Goal: Information Seeking & Learning: Learn about a topic

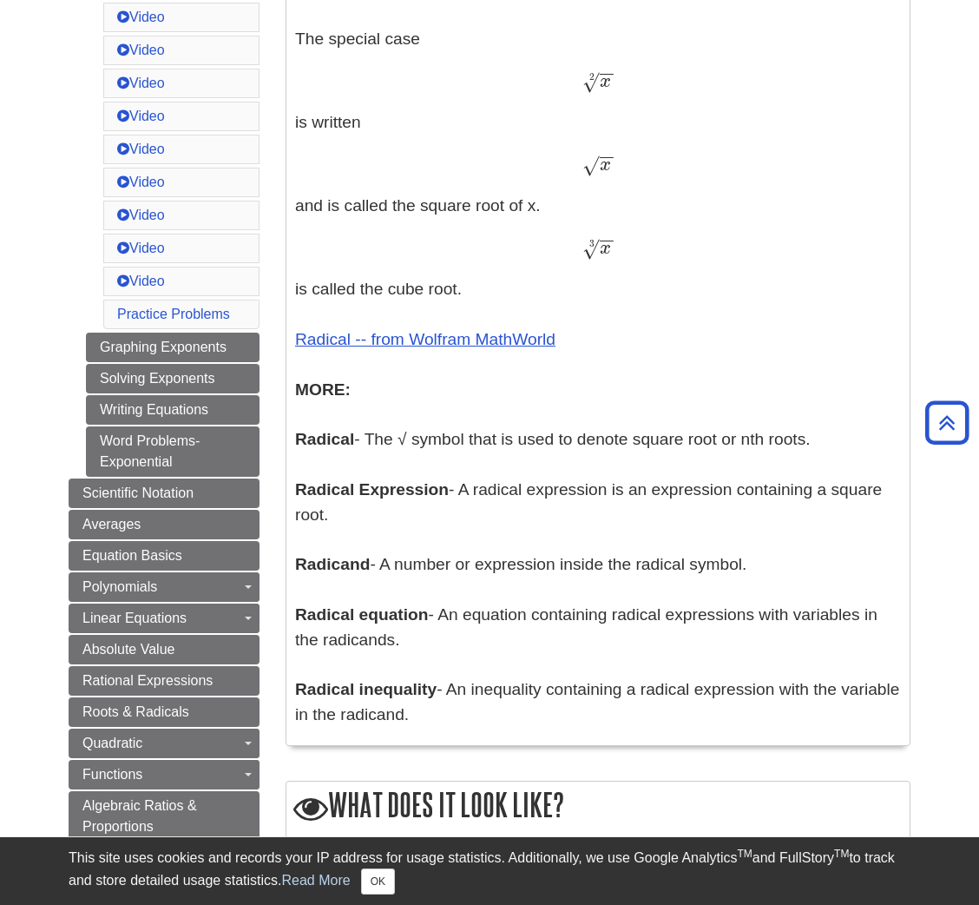
scroll to position [816, 0]
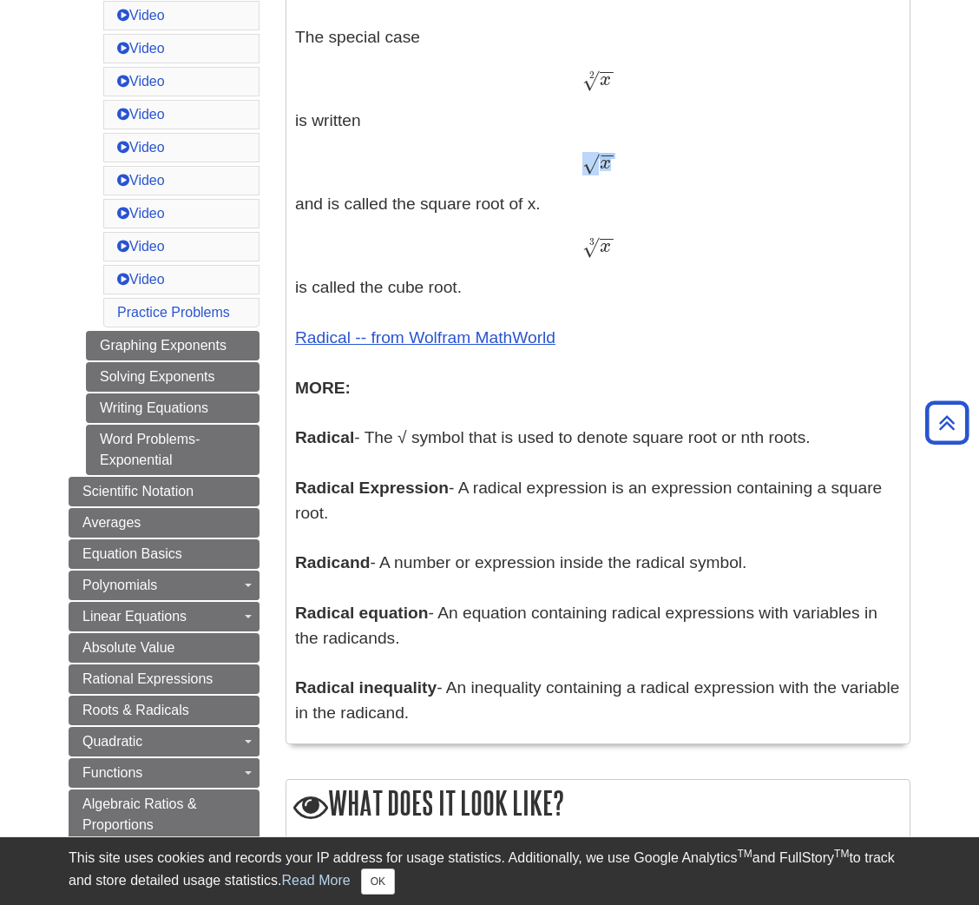
drag, startPoint x: 624, startPoint y: 175, endPoint x: 564, endPoint y: 169, distance: 60.1
click at [564, 169] on div "x − − √ x" at bounding box center [598, 162] width 606 height 25
drag, startPoint x: 580, startPoint y: 165, endPoint x: 596, endPoint y: 167, distance: 15.7
click at [596, 167] on div "x − − √ x" at bounding box center [598, 162] width 606 height 25
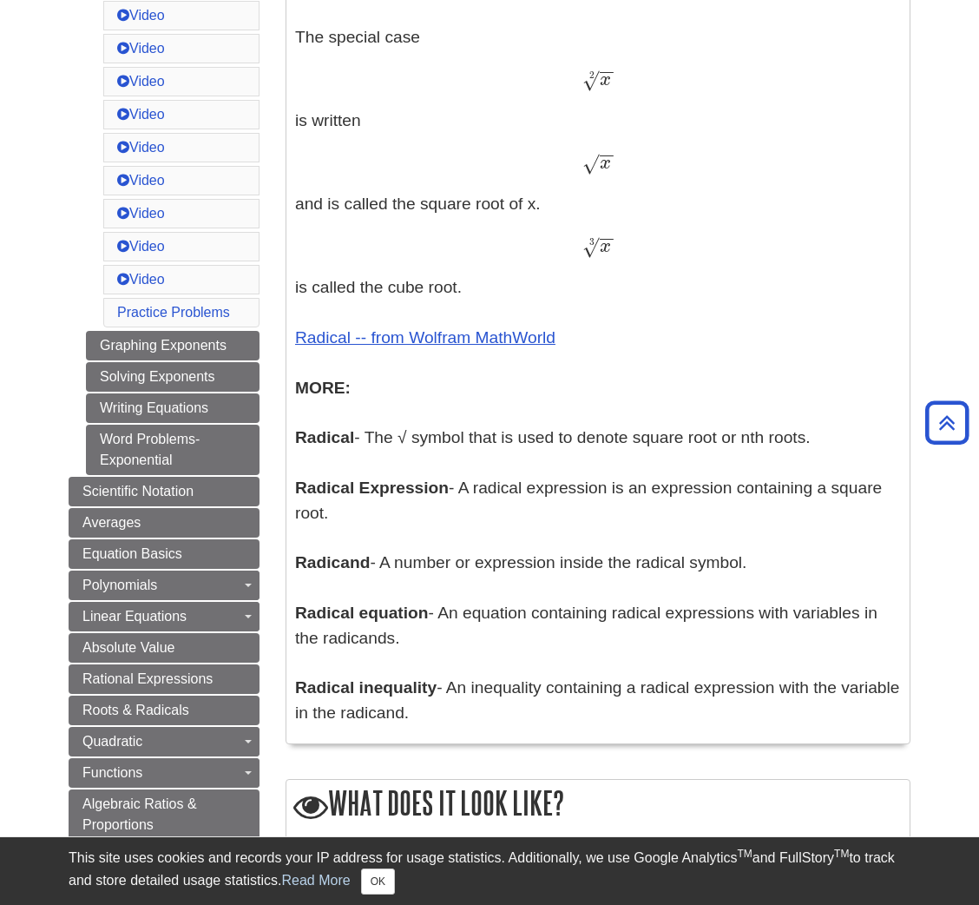
click at [708, 170] on div "x − − √ x" at bounding box center [598, 162] width 606 height 25
click at [593, 165] on span "√" at bounding box center [591, 163] width 16 height 23
copy span "√"
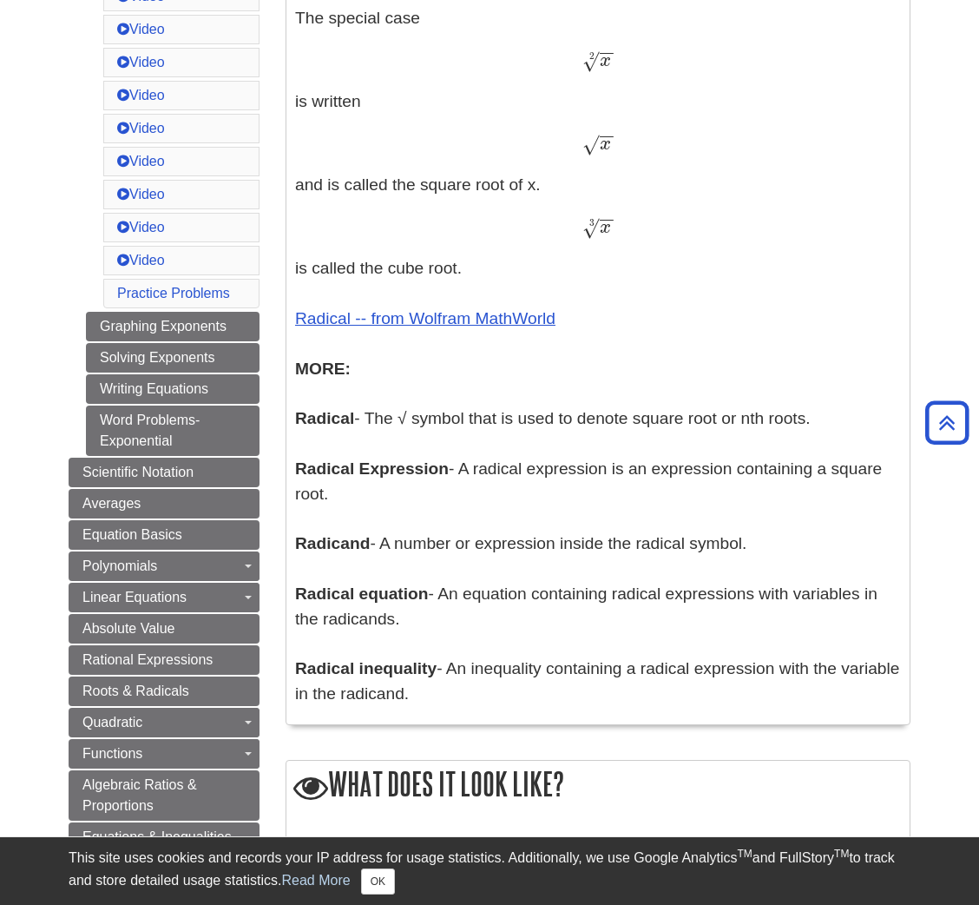
click at [661, 119] on p "Exponents - An exponent is the power p in an expression of the form a p a p The…" at bounding box center [598, 173] width 606 height 1067
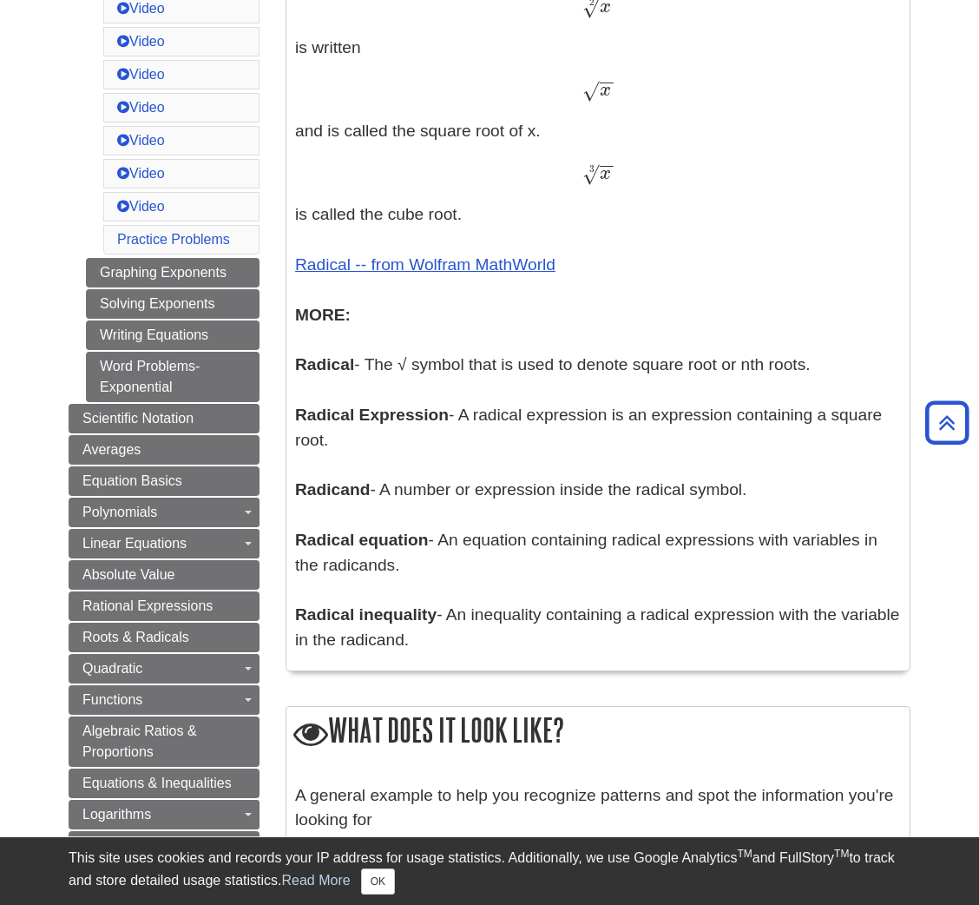
scroll to position [850, 0]
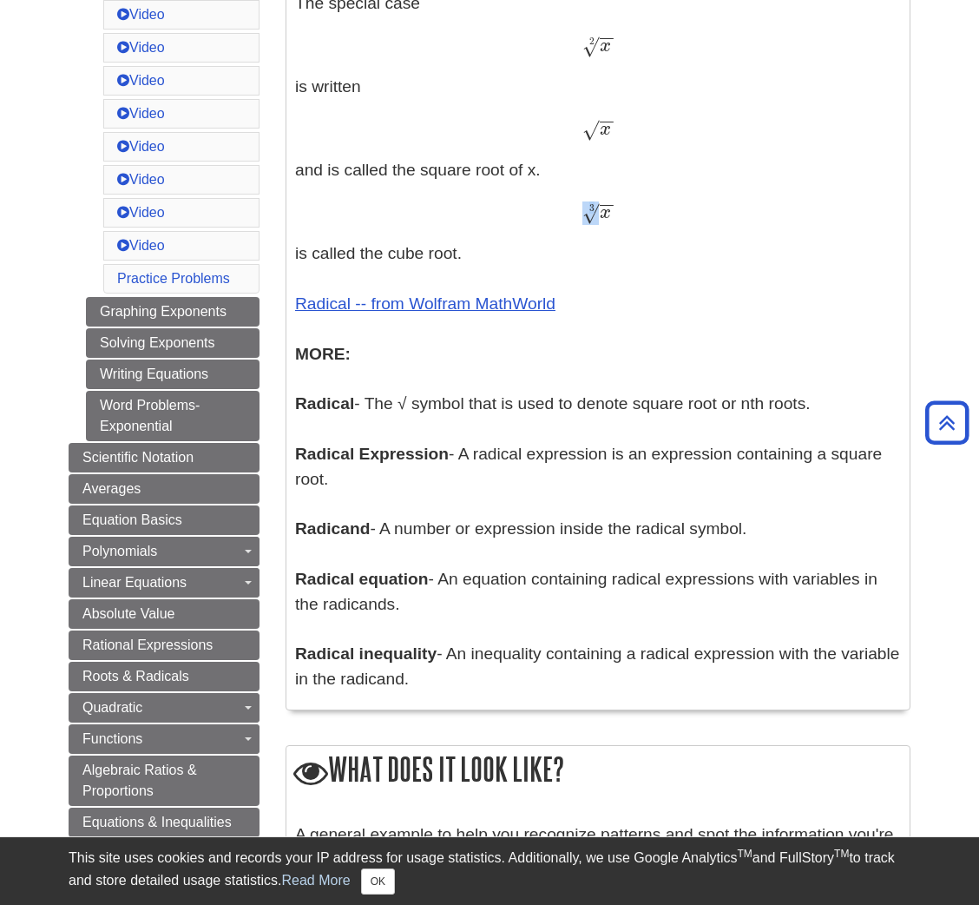
drag, startPoint x: 623, startPoint y: 208, endPoint x: 610, endPoint y: 208, distance: 12.2
click at [610, 208] on div "x − − √ 3 x 3" at bounding box center [598, 212] width 606 height 25
click at [610, 206] on span "−" at bounding box center [608, 172] width 16 height 85
click at [602, 203] on span "−" at bounding box center [608, 172] width 16 height 85
drag, startPoint x: 629, startPoint y: 207, endPoint x: 612, endPoint y: 207, distance: 16.5
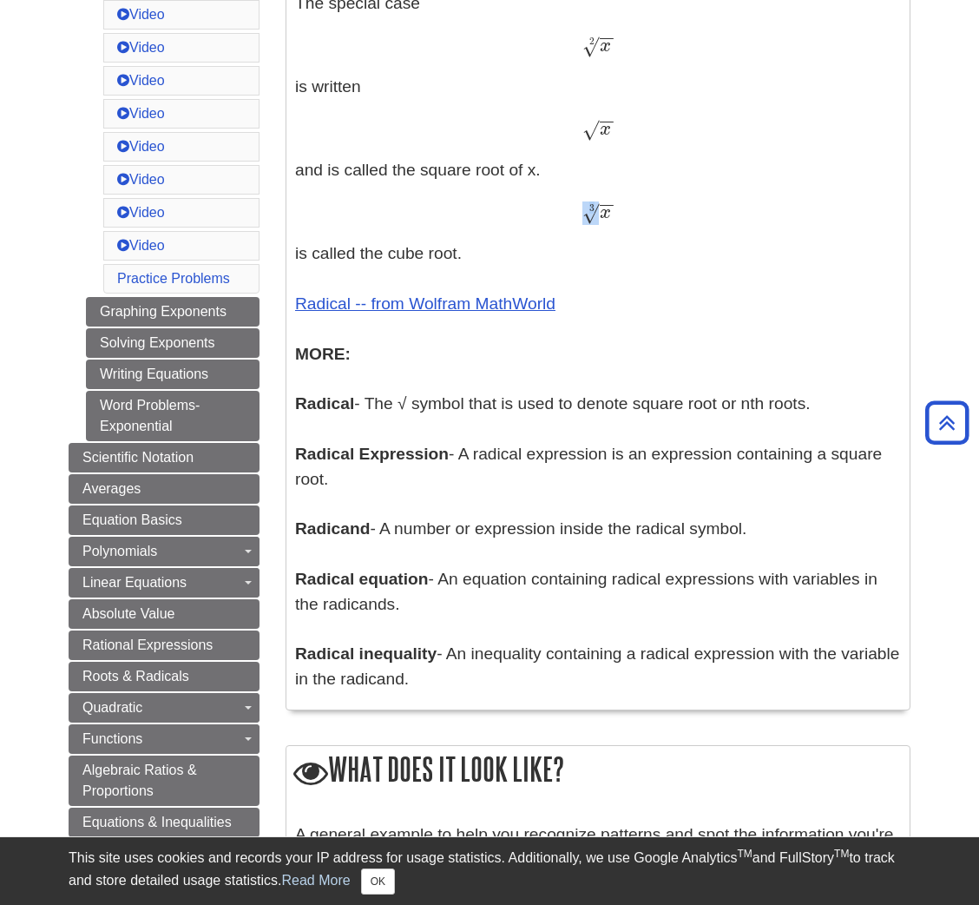
click at [612, 207] on div "x − − √ 3 x 3" at bounding box center [598, 212] width 606 height 25
click at [612, 207] on span "−" at bounding box center [608, 172] width 16 height 85
click at [603, 207] on span "−" at bounding box center [608, 172] width 16 height 85
